Goal: Navigation & Orientation: Find specific page/section

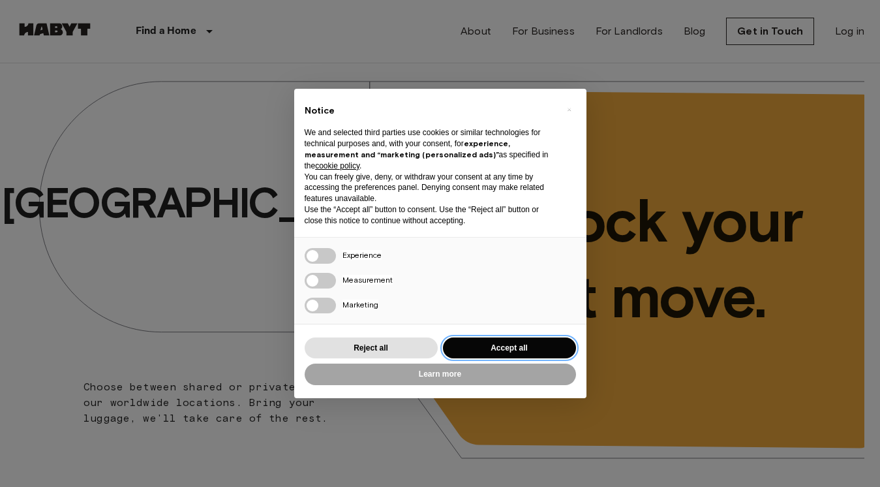
click at [498, 340] on button "Accept all" at bounding box center [509, 348] width 133 height 22
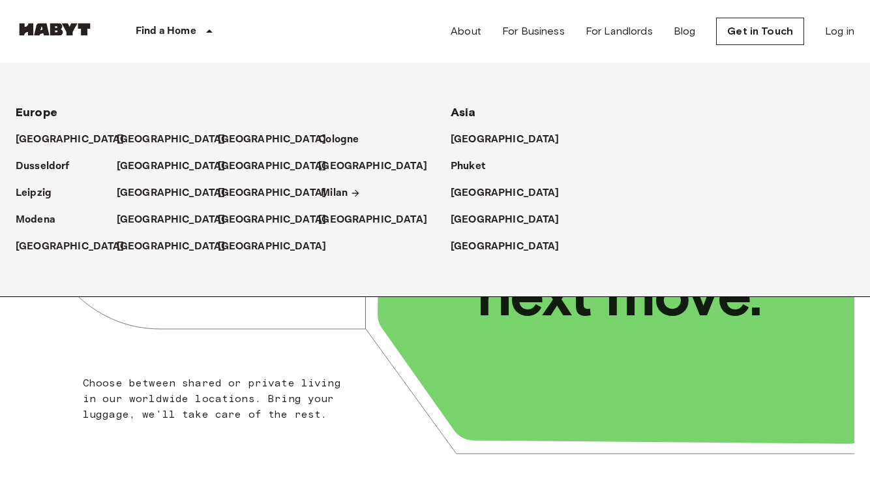
click at [335, 193] on p "Milan" at bounding box center [334, 193] width 27 height 16
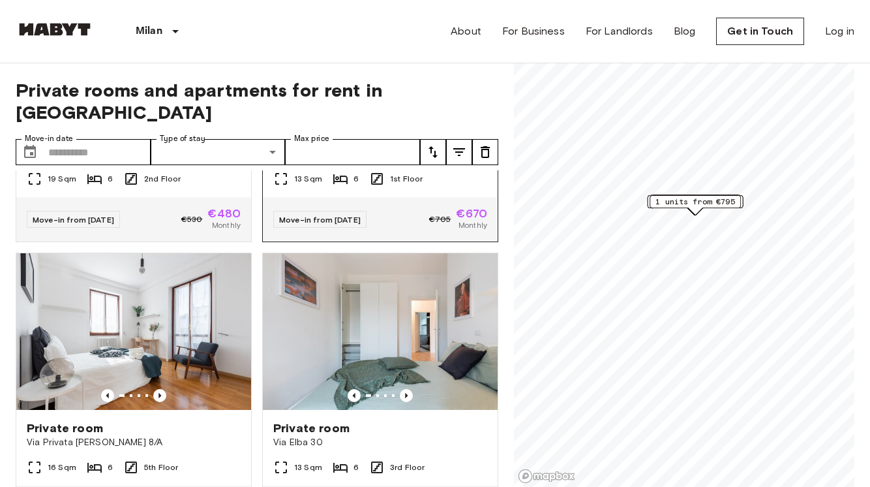
scroll to position [219, 0]
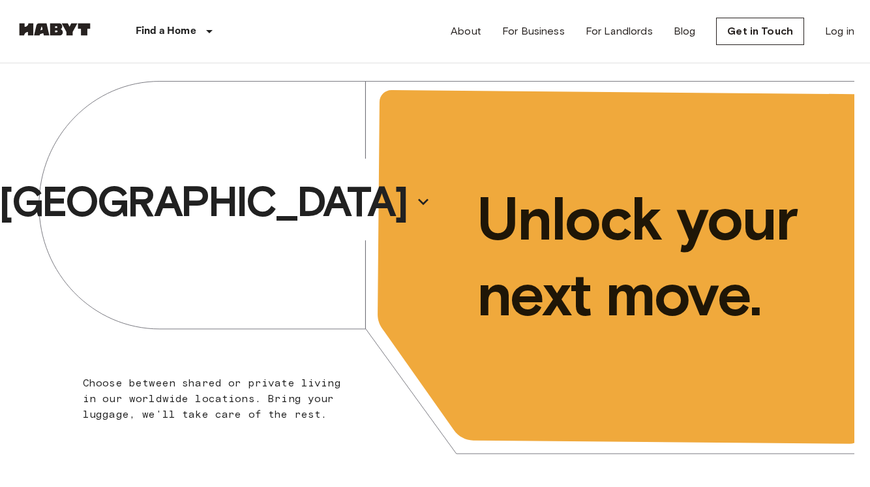
click at [80, 16] on div "Find a Home [GEOGRAPHIC_DATA] [GEOGRAPHIC_DATA] [GEOGRAPHIC_DATA] [GEOGRAPHIC_D…" at bounding box center [137, 31] width 243 height 63
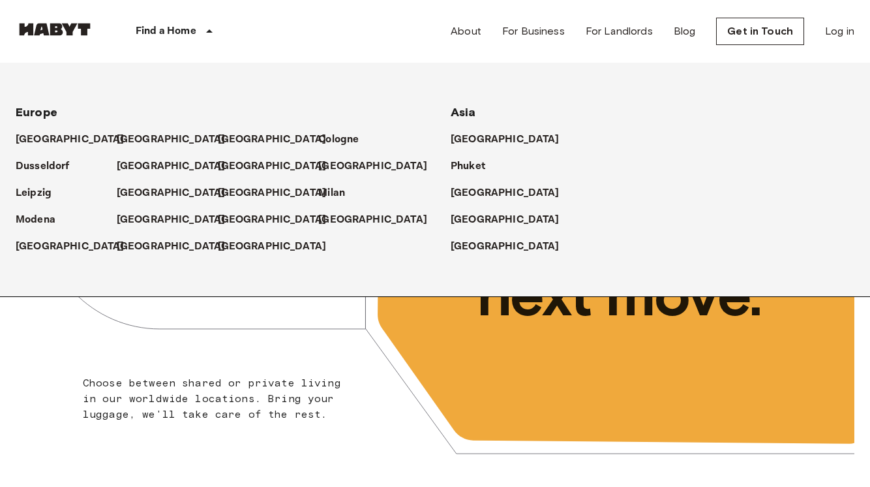
click at [77, 35] on img at bounding box center [55, 29] width 78 height 13
